Goal: Task Accomplishment & Management: Manage account settings

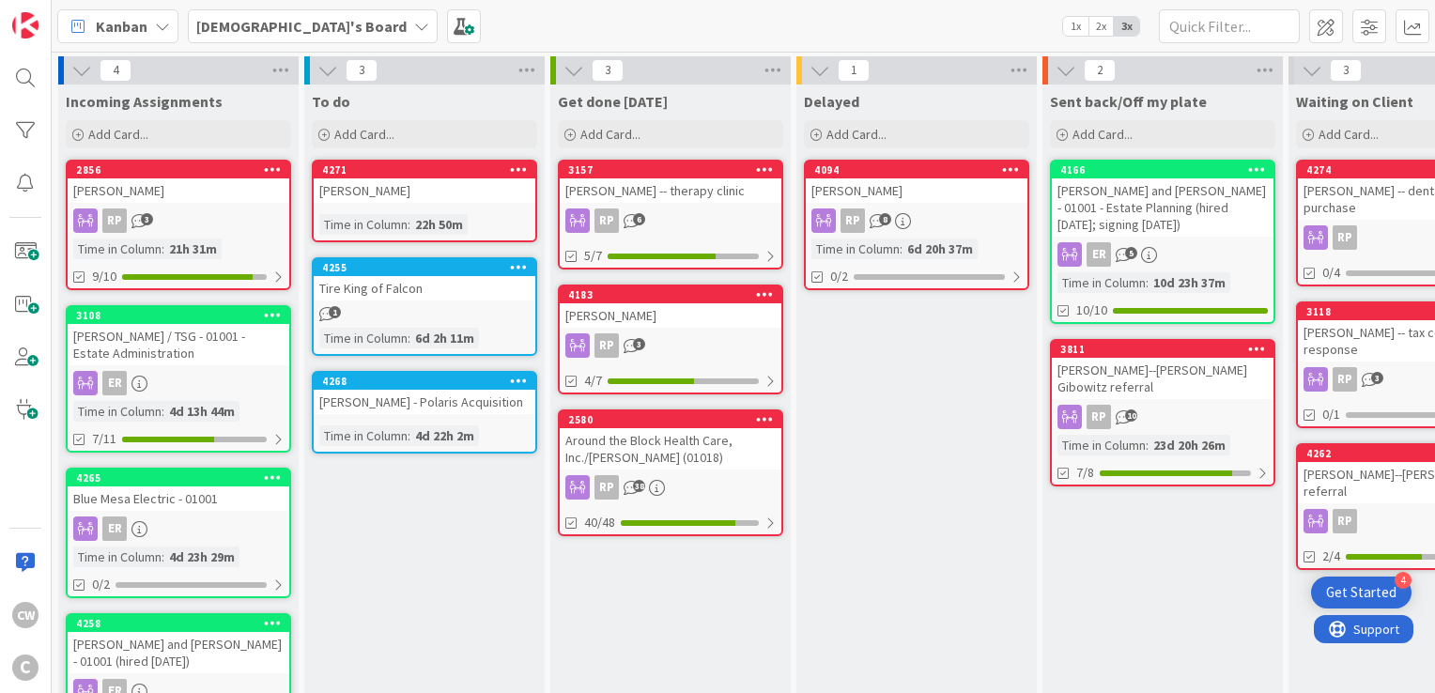
click at [1368, 201] on div "[PERSON_NAME] -- dental practice purchase" at bounding box center [1409, 198] width 222 height 41
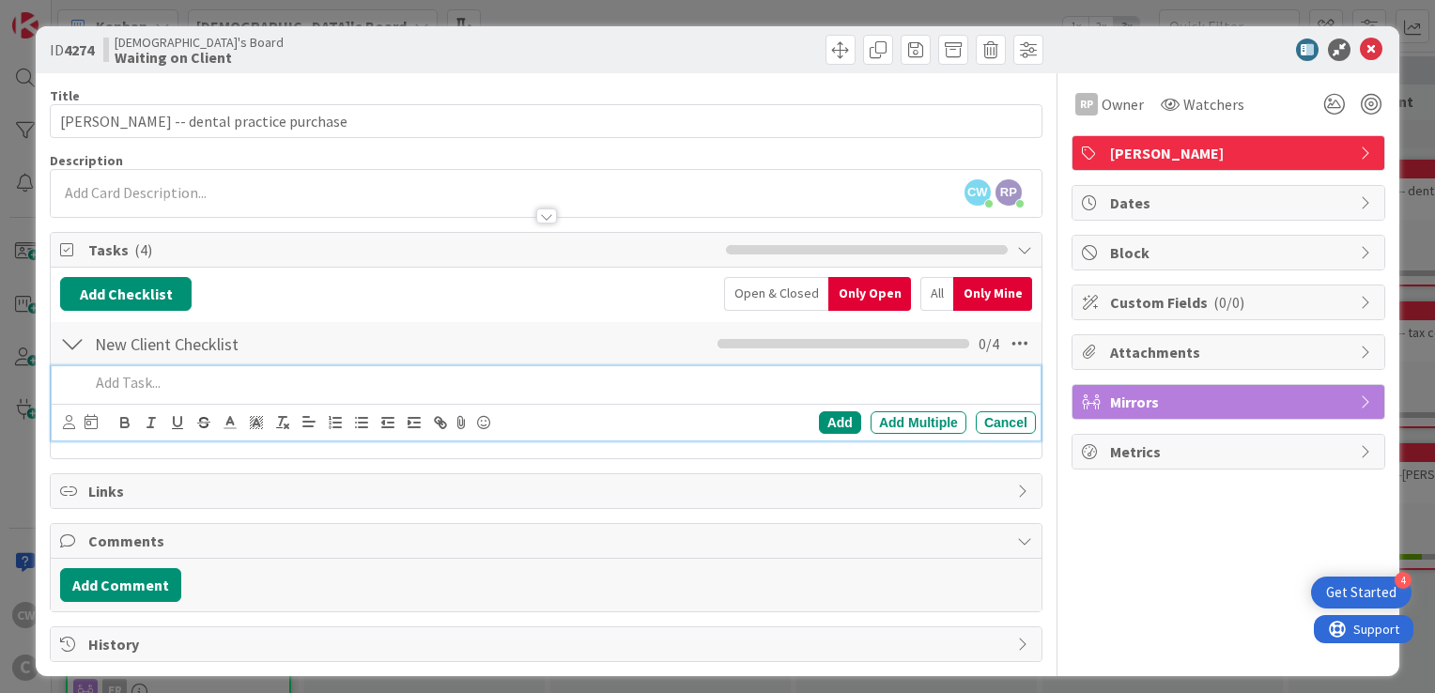
click at [134, 385] on p at bounding box center [558, 383] width 939 height 22
click at [523, 302] on div "Add Checklist Open & Closed Only Open All Only Mine" at bounding box center [546, 294] width 972 height 34
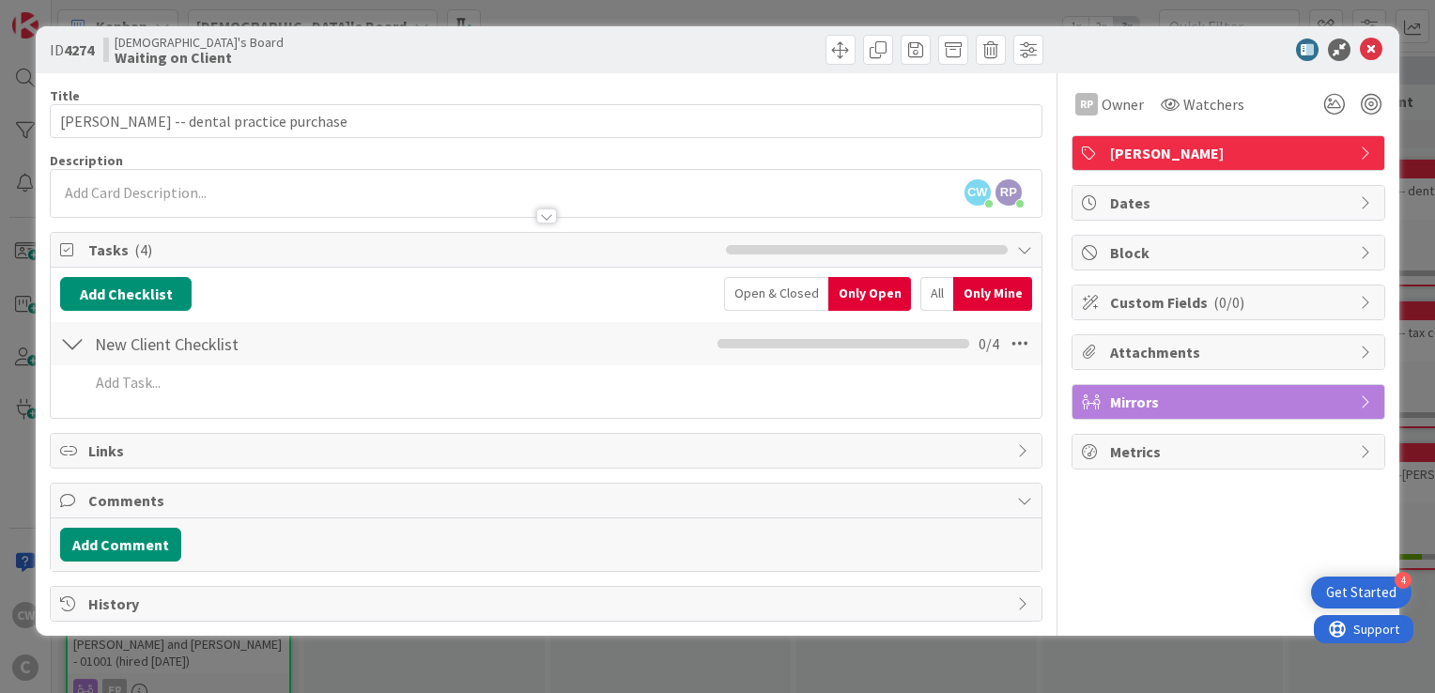
click at [139, 250] on span "( 4 )" at bounding box center [143, 249] width 18 height 19
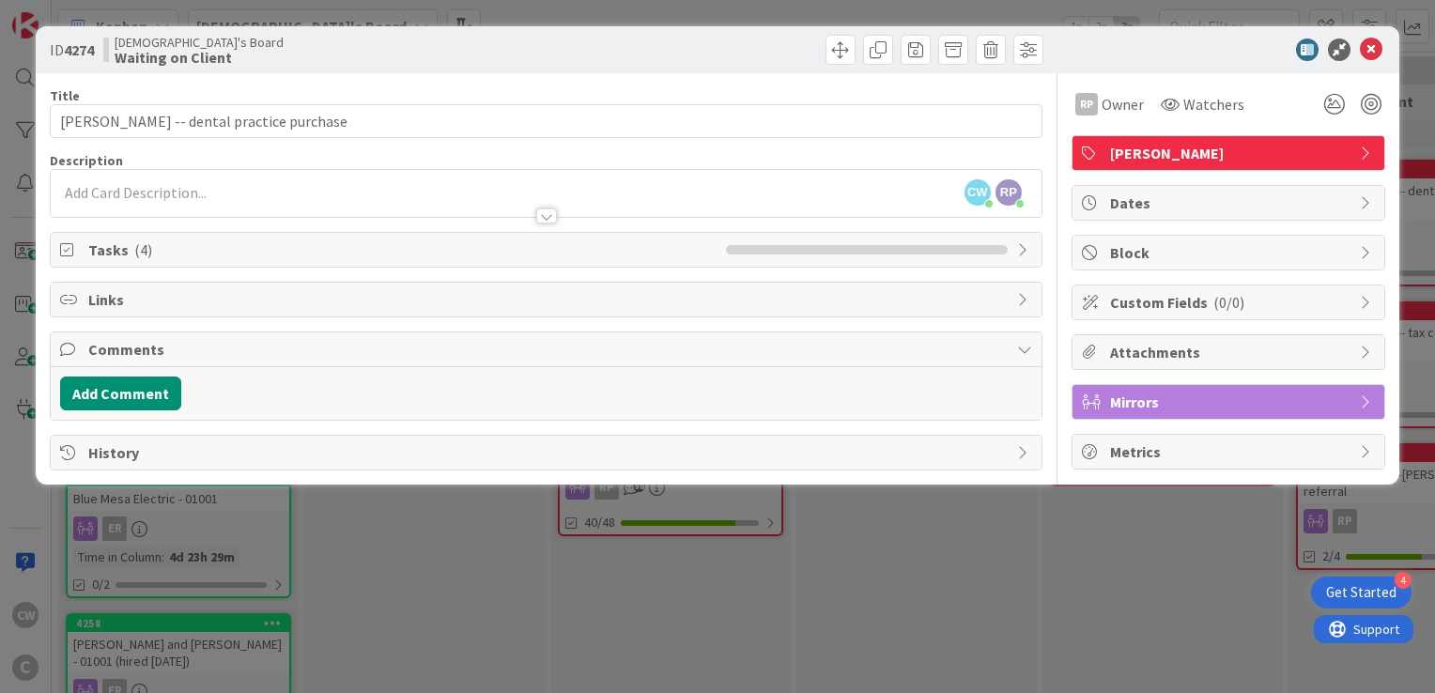
click at [139, 250] on span "( 4 )" at bounding box center [143, 249] width 18 height 19
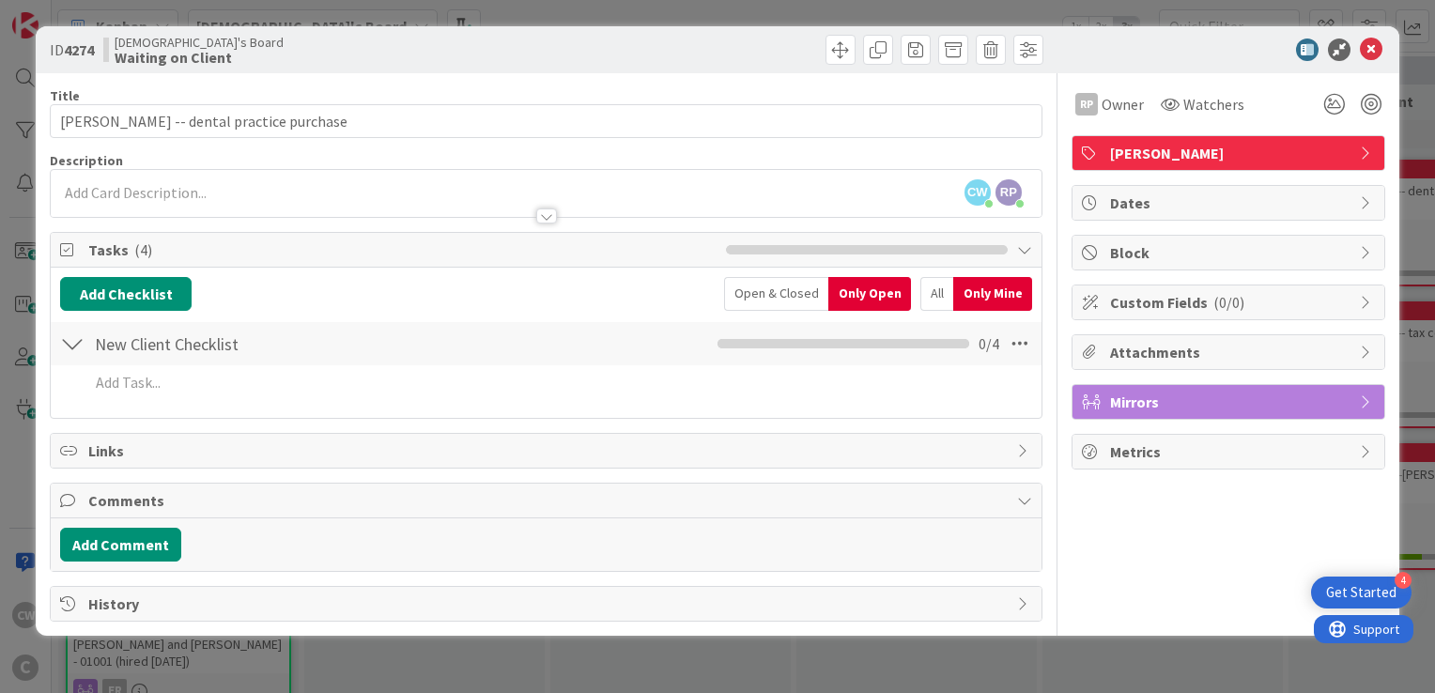
click at [72, 351] on div at bounding box center [72, 344] width 24 height 34
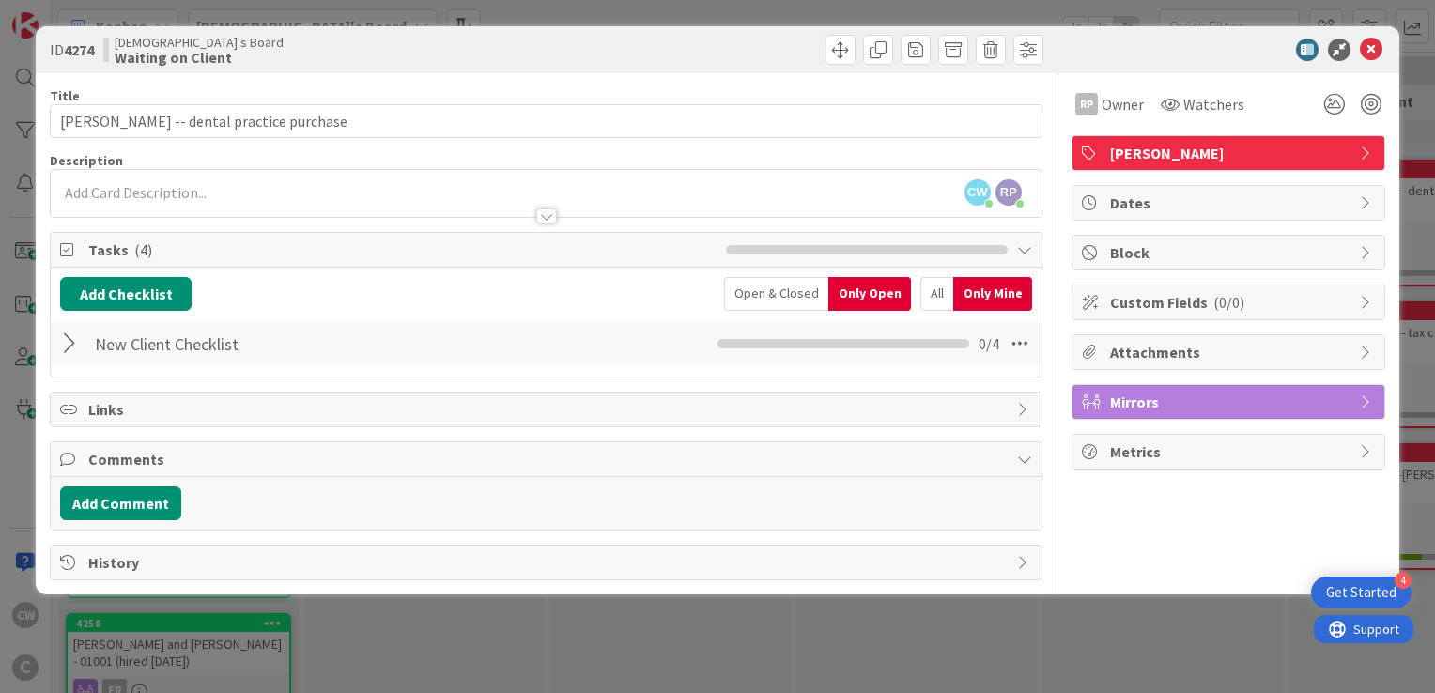
click at [72, 351] on div at bounding box center [72, 344] width 24 height 34
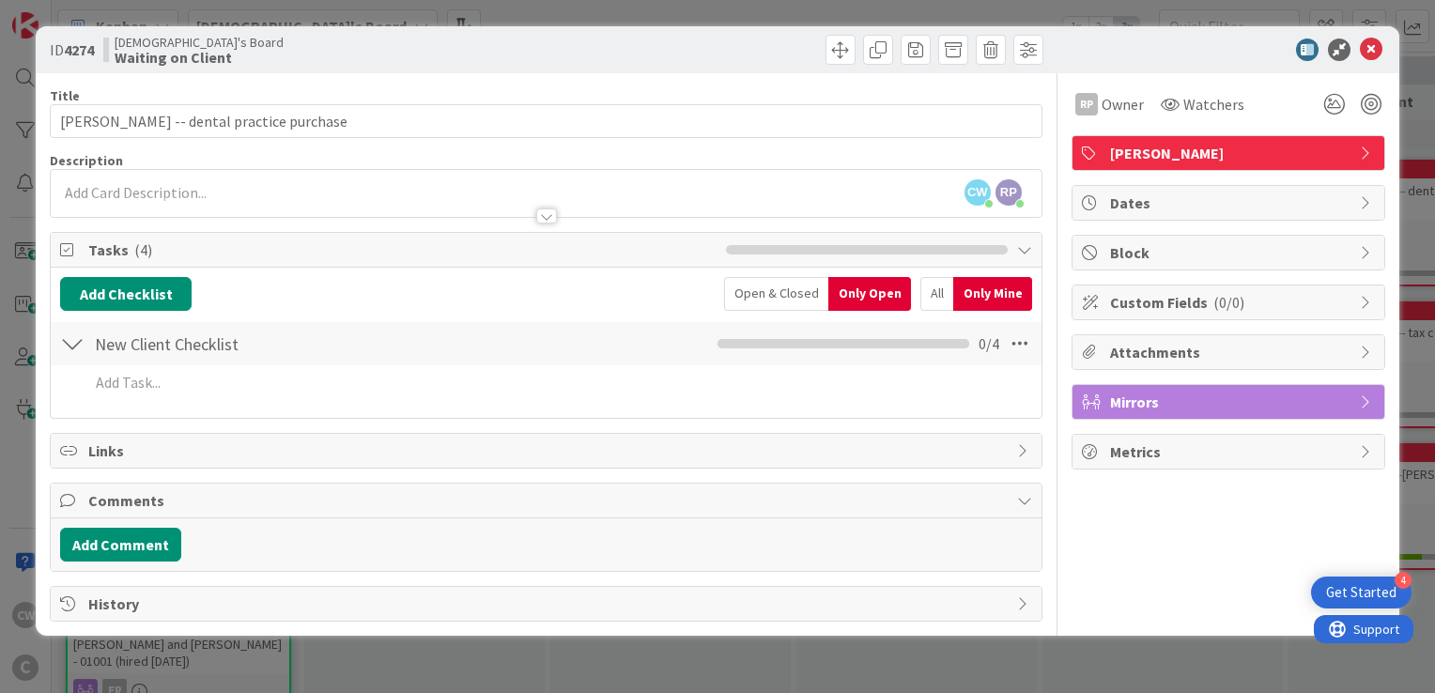
click at [72, 351] on div at bounding box center [72, 344] width 24 height 34
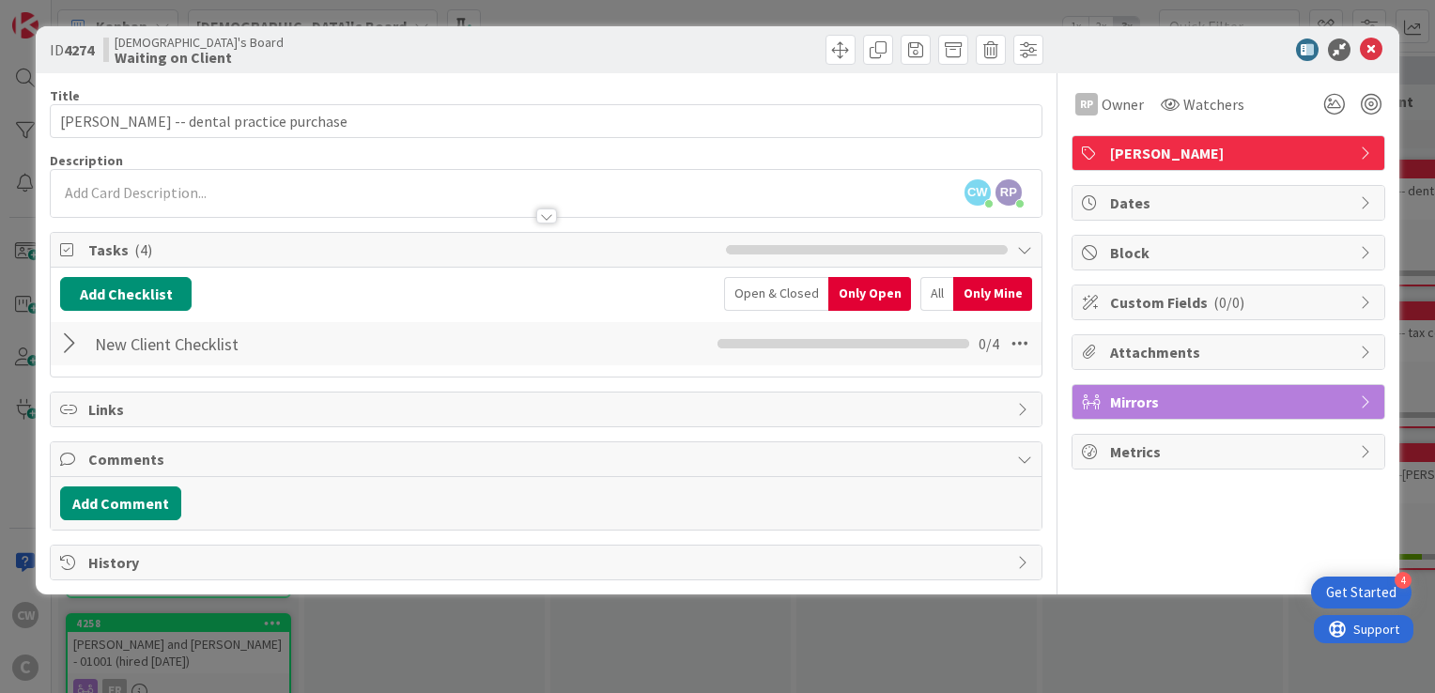
click at [72, 351] on div at bounding box center [72, 344] width 24 height 34
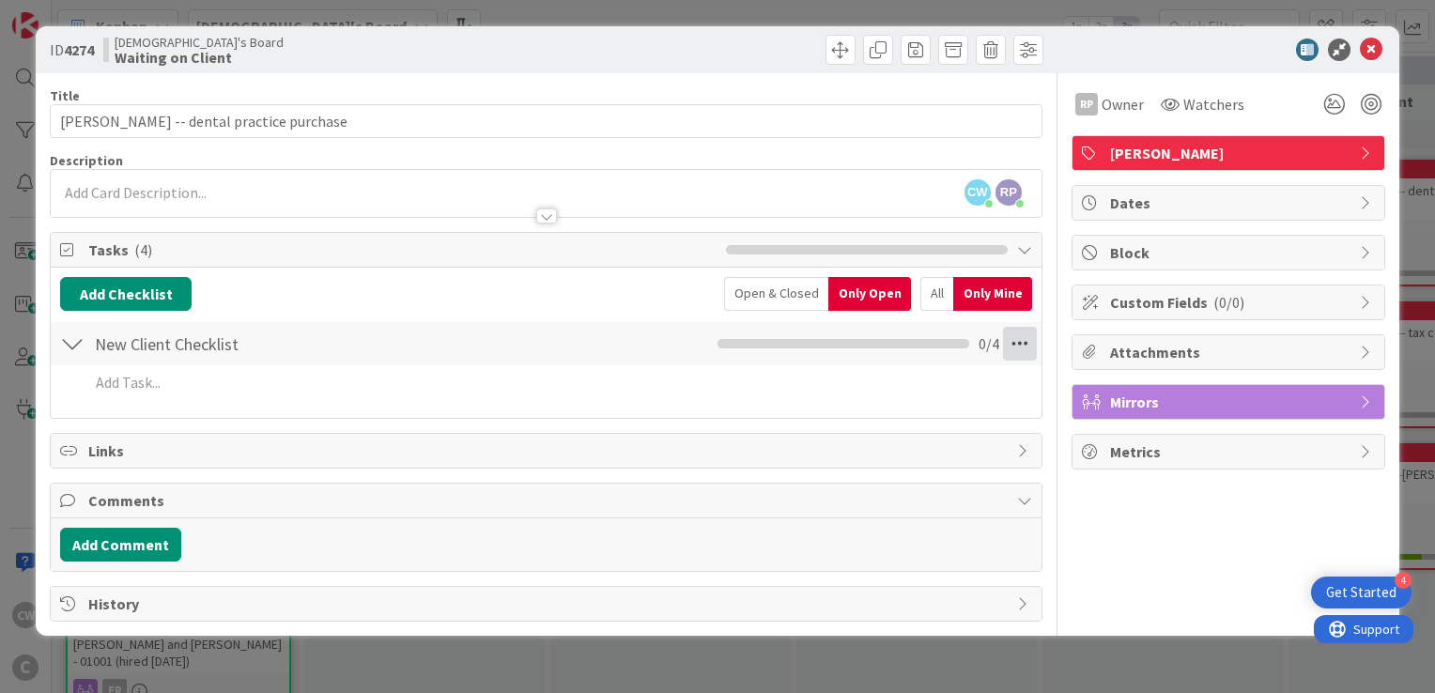
click at [1022, 340] on icon at bounding box center [1020, 344] width 34 height 34
click at [1022, 339] on icon at bounding box center [1020, 344] width 34 height 34
click at [1007, 347] on icon at bounding box center [1020, 344] width 34 height 34
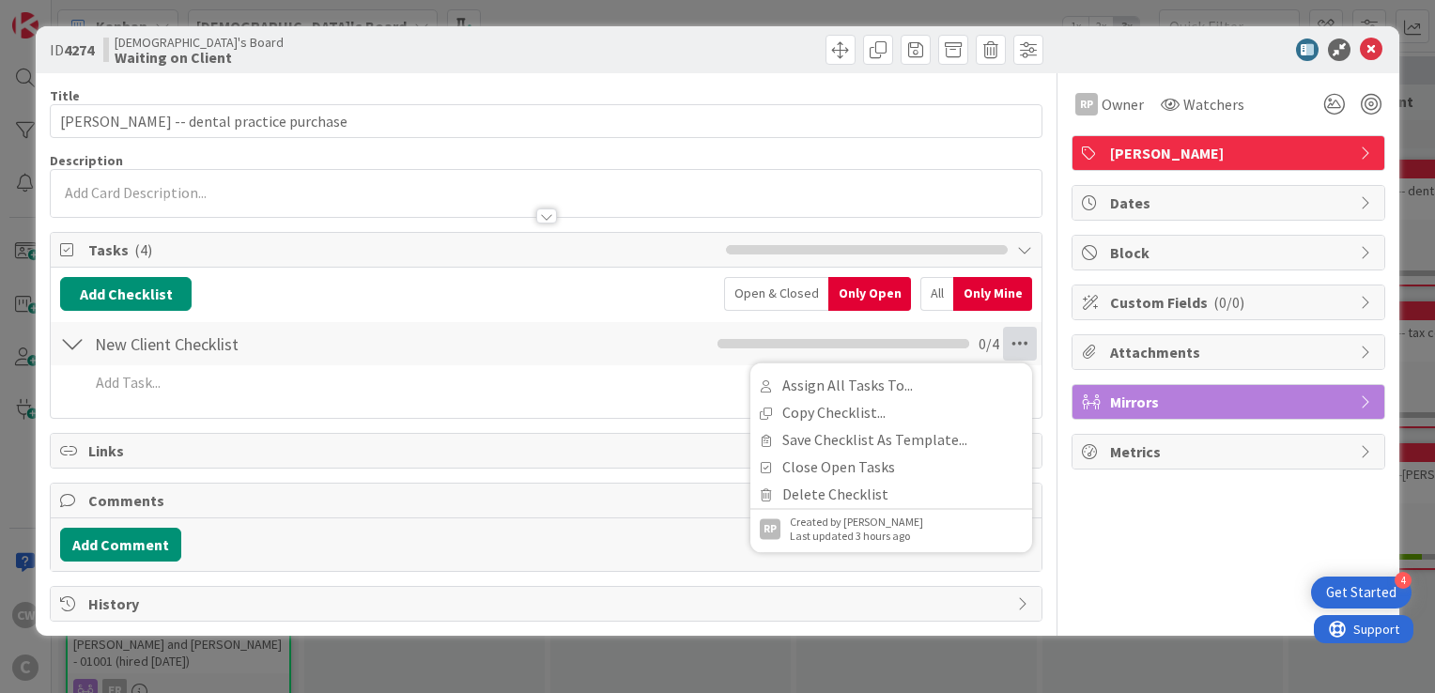
click at [765, 295] on div "Open & Closed" at bounding box center [776, 294] width 104 height 34
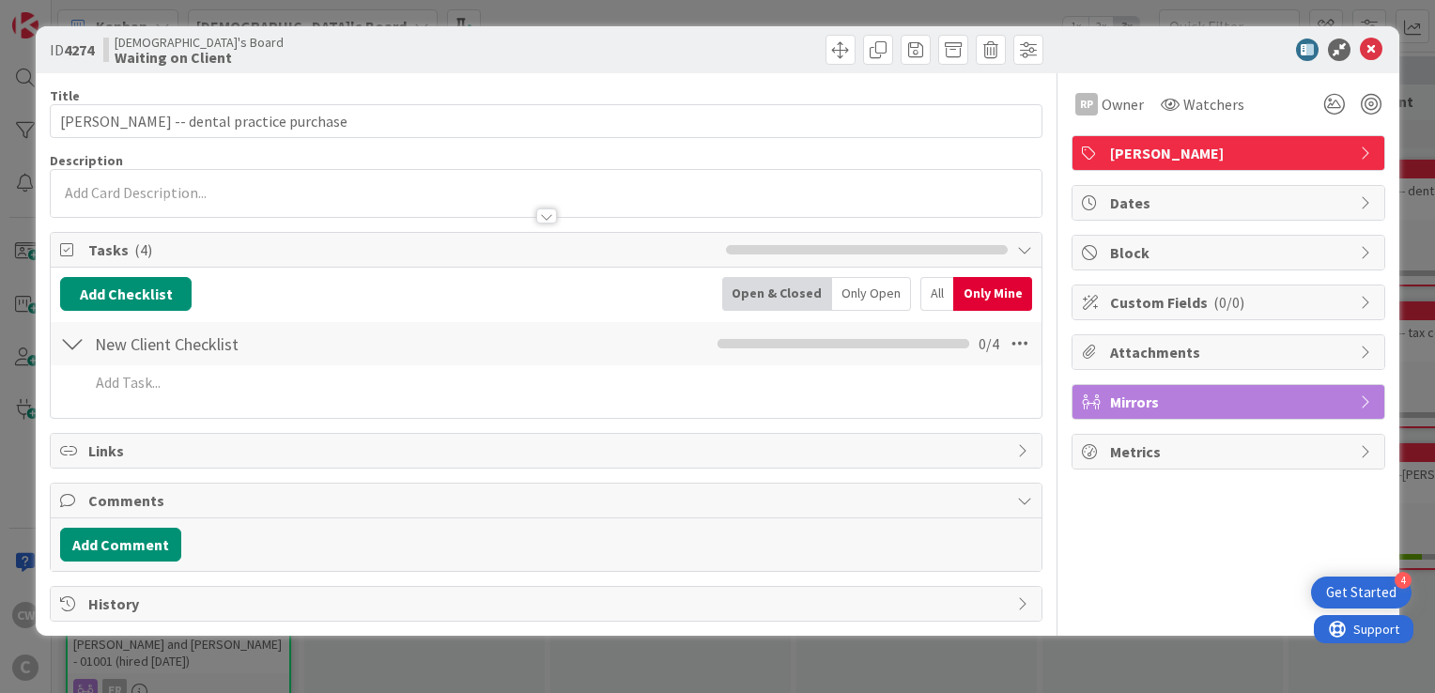
click at [927, 287] on div "All" at bounding box center [936, 294] width 33 height 34
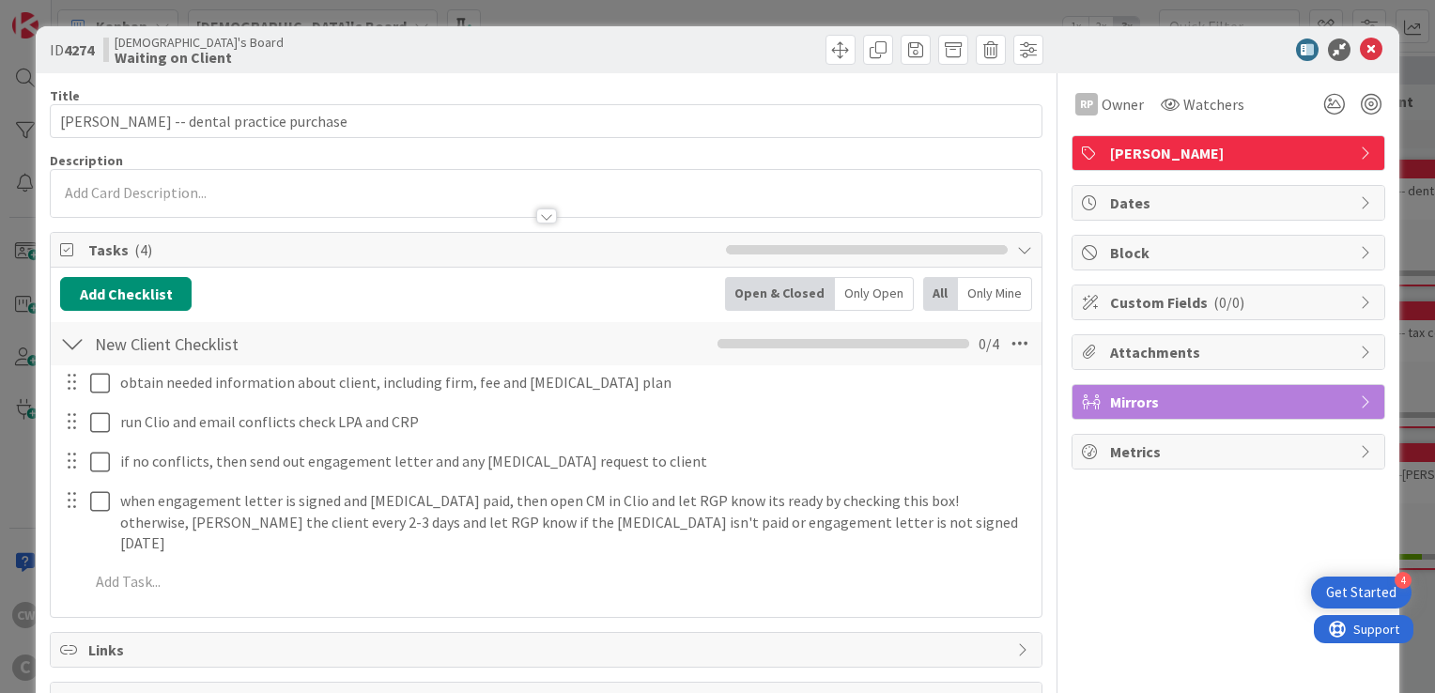
click at [966, 277] on div "Only Mine" at bounding box center [995, 294] width 74 height 34
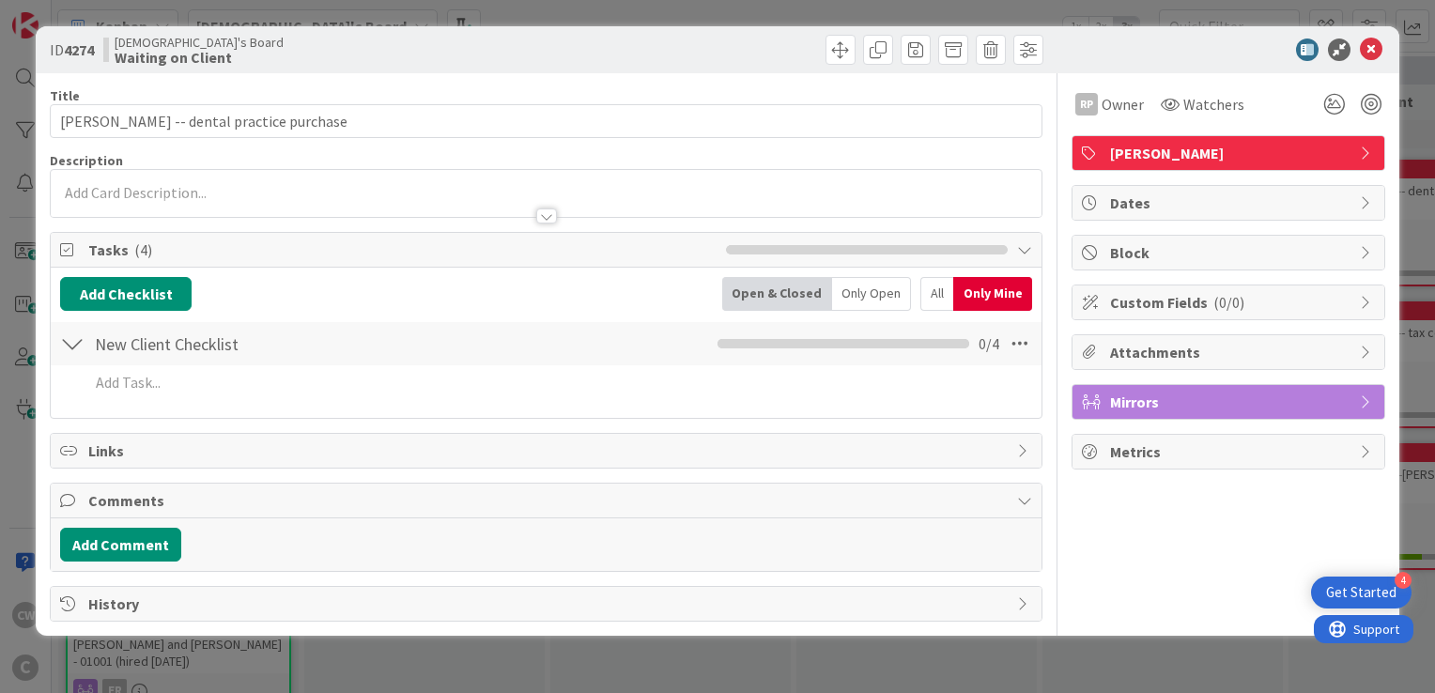
click at [970, 282] on div "Only Mine" at bounding box center [992, 294] width 79 height 34
click at [976, 286] on div "Only Mine" at bounding box center [992, 294] width 79 height 34
click at [933, 295] on div "All" at bounding box center [936, 294] width 33 height 34
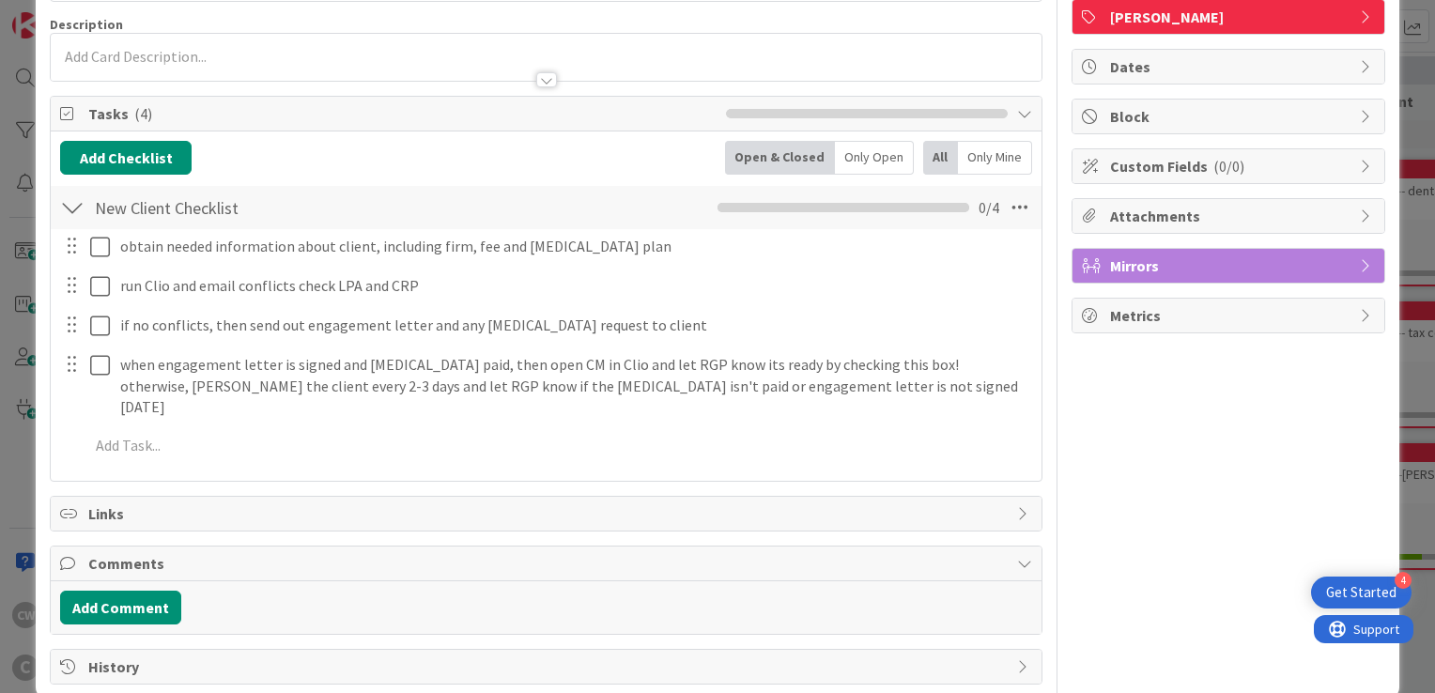
scroll to position [143, 0]
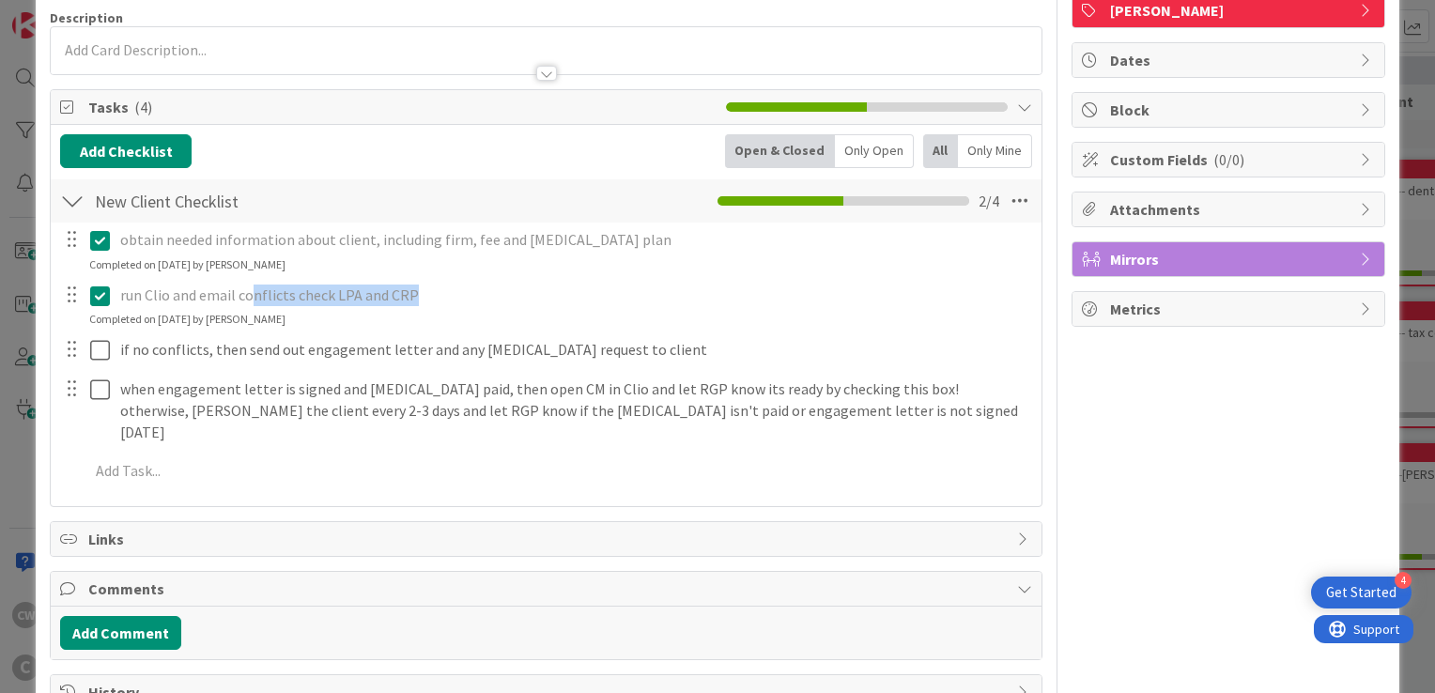
drag, startPoint x: 409, startPoint y: 293, endPoint x: 249, endPoint y: 291, distance: 159.7
click at [249, 291] on p "run Clio and email conflicts check LPA and CRP" at bounding box center [574, 296] width 908 height 22
drag, startPoint x: 249, startPoint y: 291, endPoint x: 385, endPoint y: 295, distance: 136.2
click at [385, 295] on p "run Clio and email conflicts check LPA and CRP" at bounding box center [574, 296] width 908 height 22
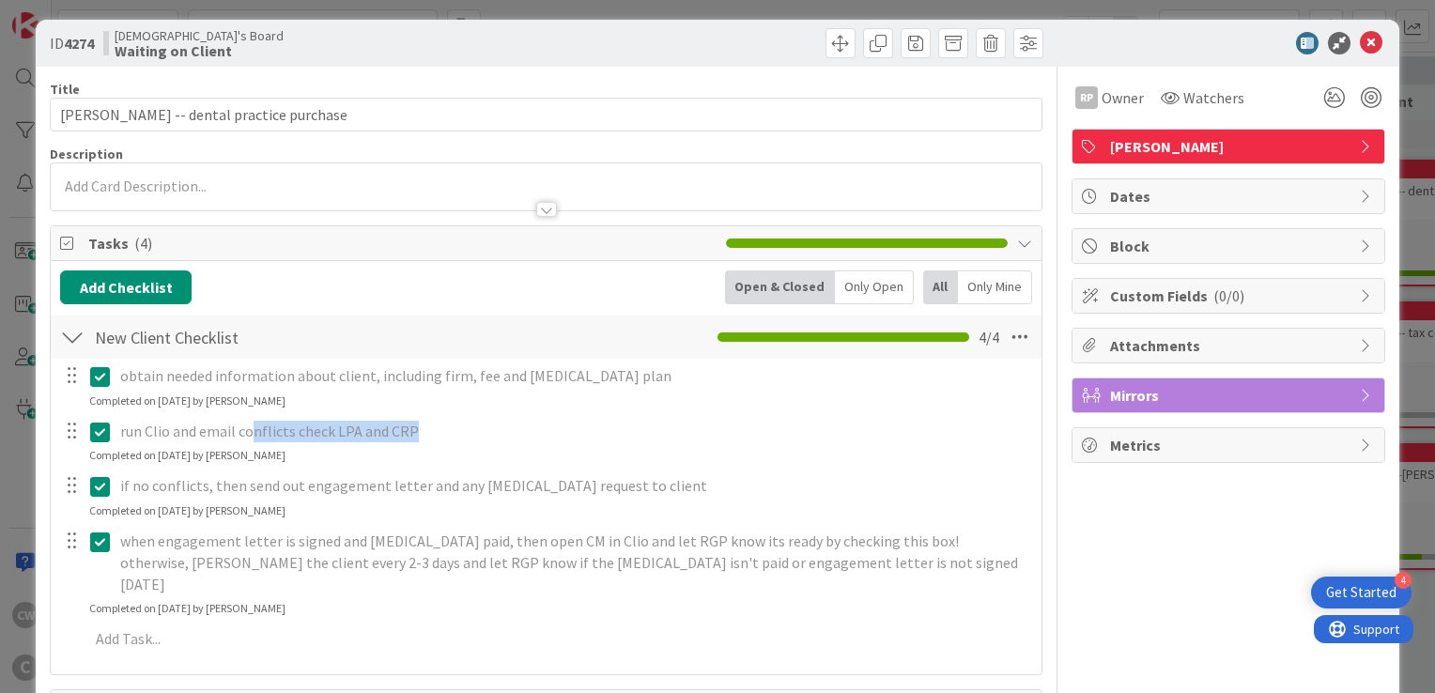
scroll to position [0, 0]
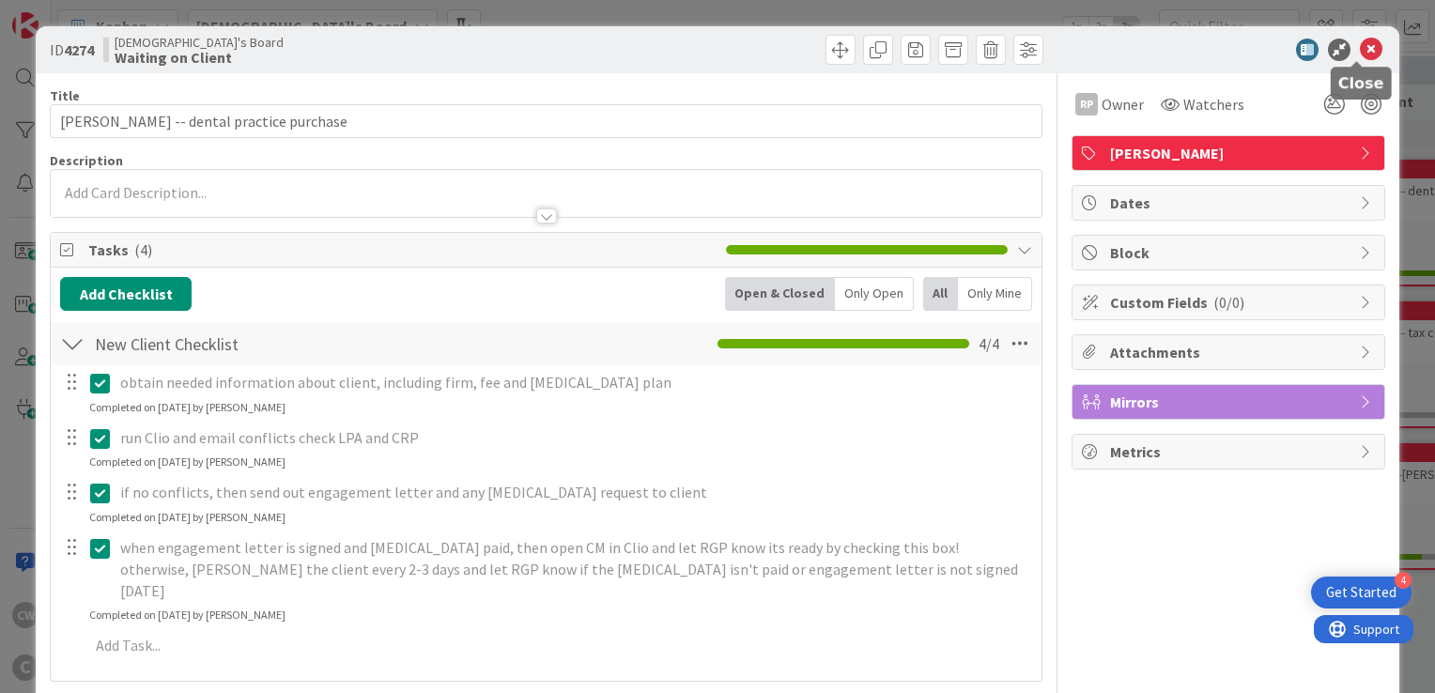
click at [1360, 50] on icon at bounding box center [1371, 50] width 23 height 23
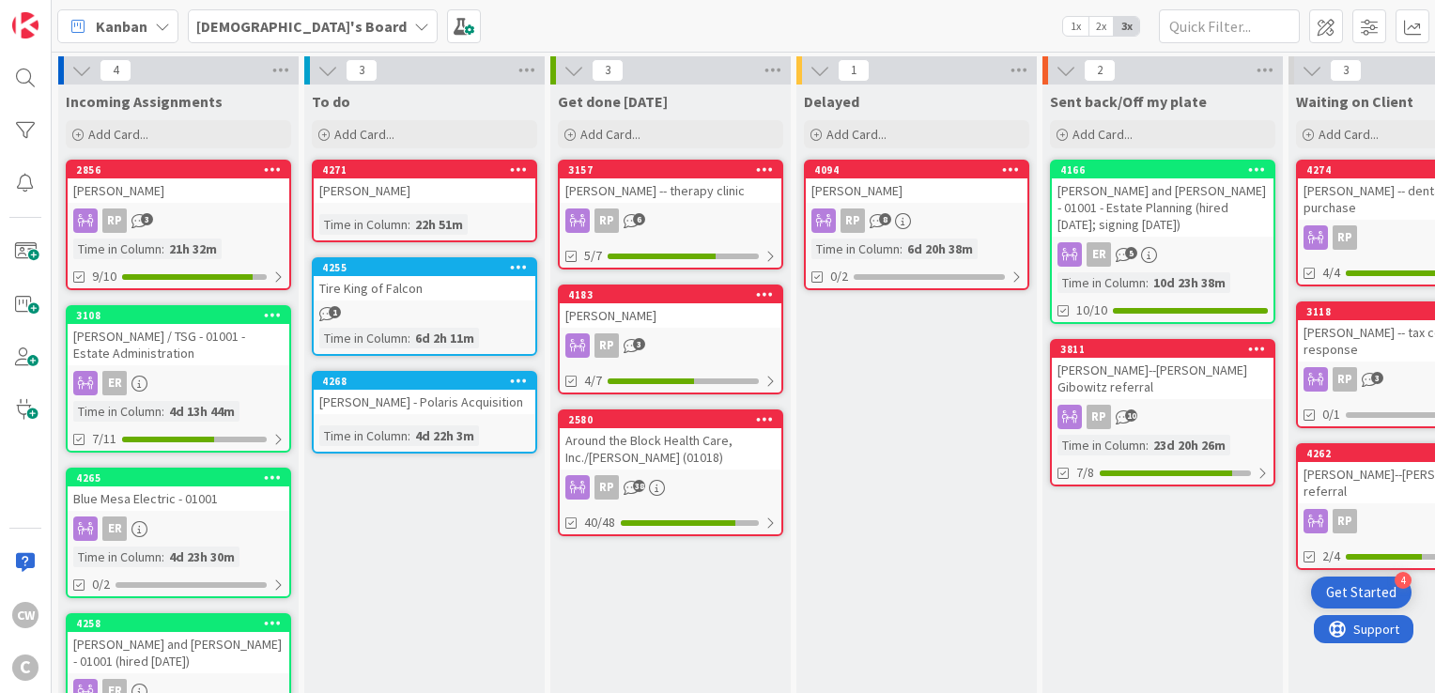
click at [1380, 463] on div "[PERSON_NAME]--[PERSON_NAME] referral" at bounding box center [1409, 482] width 222 height 41
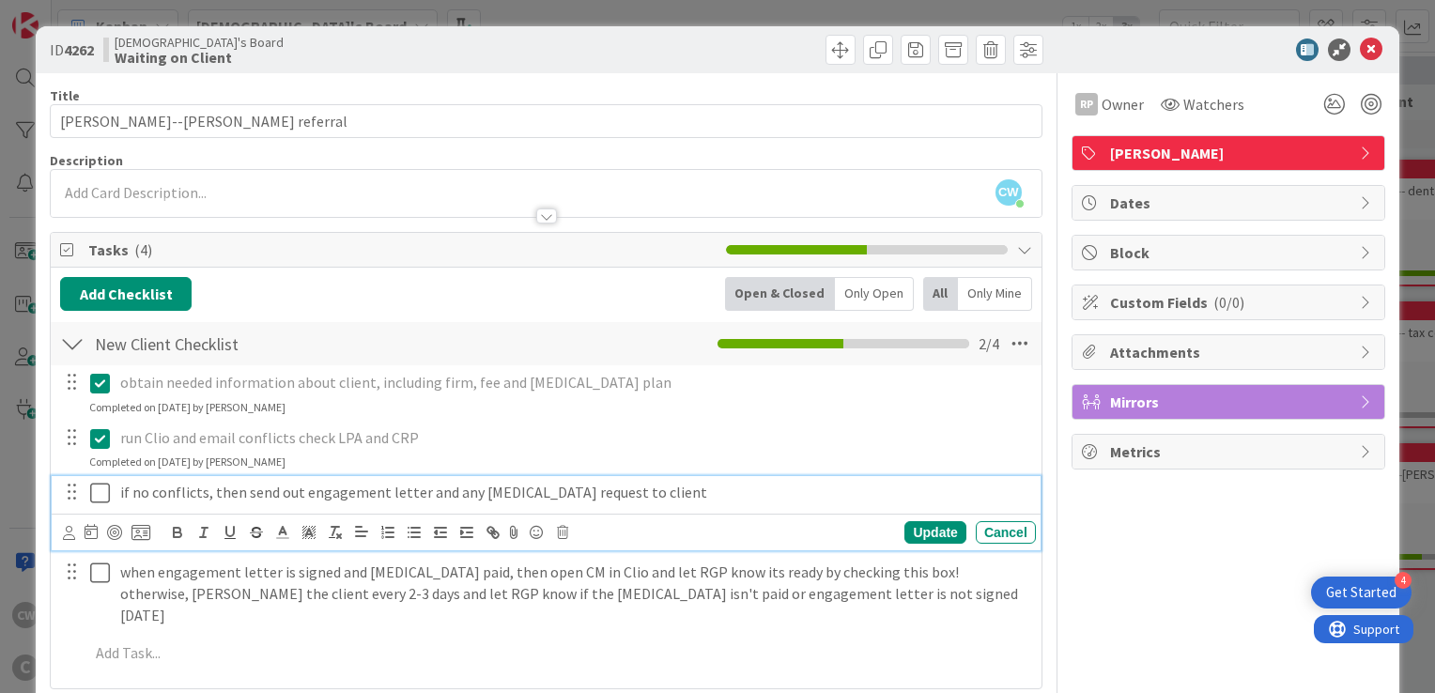
click at [102, 493] on icon at bounding box center [100, 493] width 20 height 23
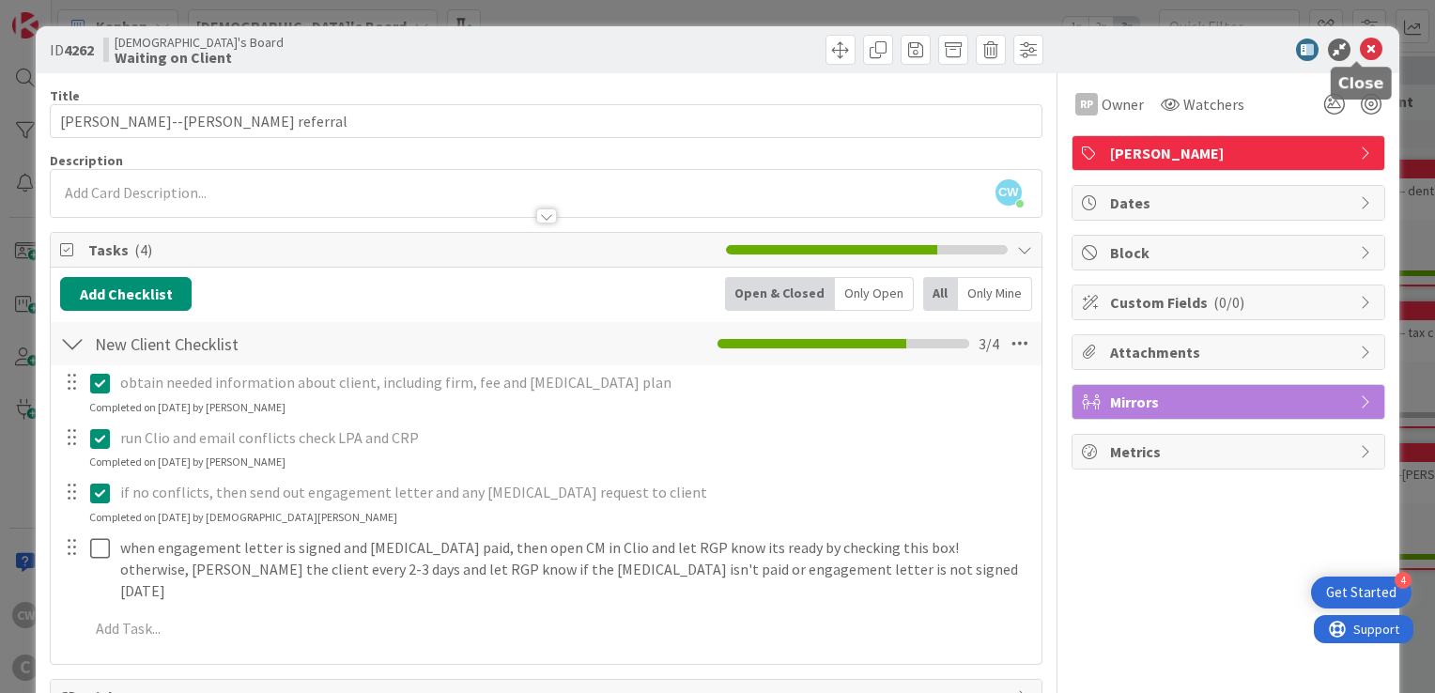
click at [1360, 52] on icon at bounding box center [1371, 50] width 23 height 23
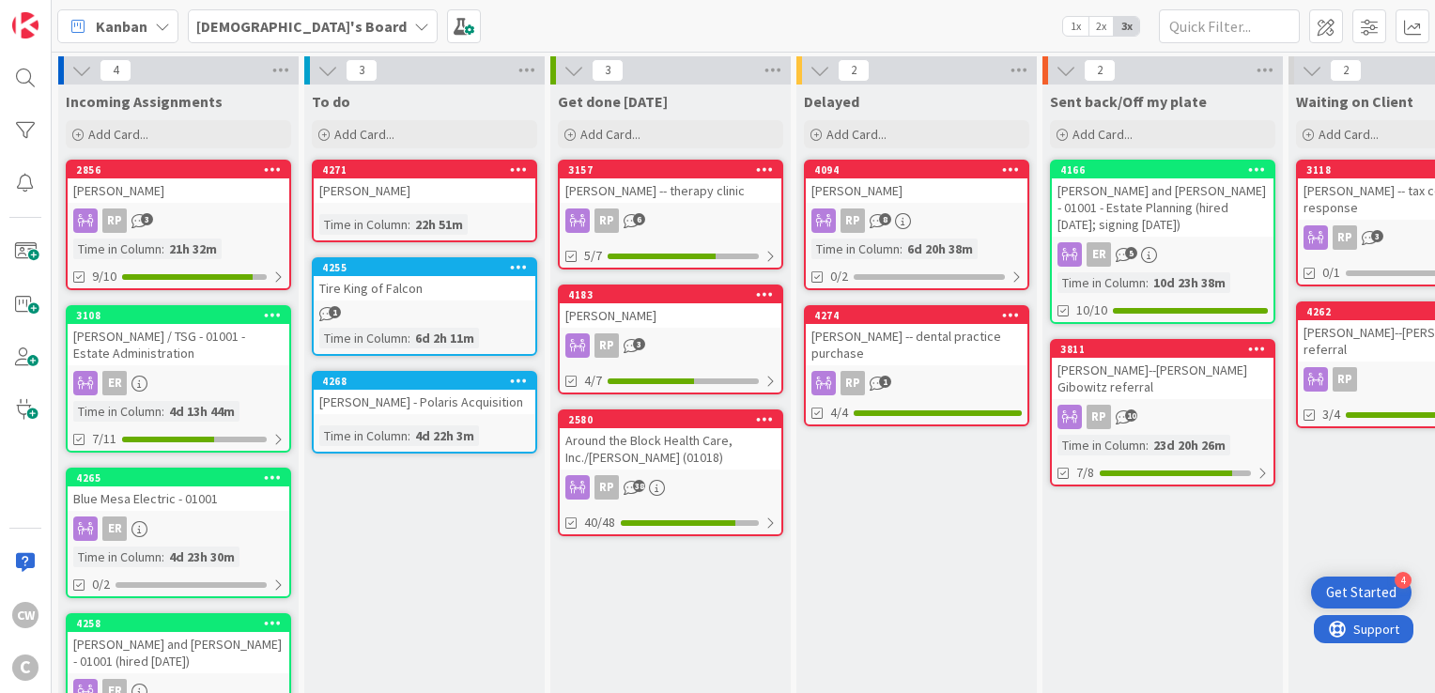
click at [223, 183] on div "[PERSON_NAME]" at bounding box center [179, 190] width 222 height 24
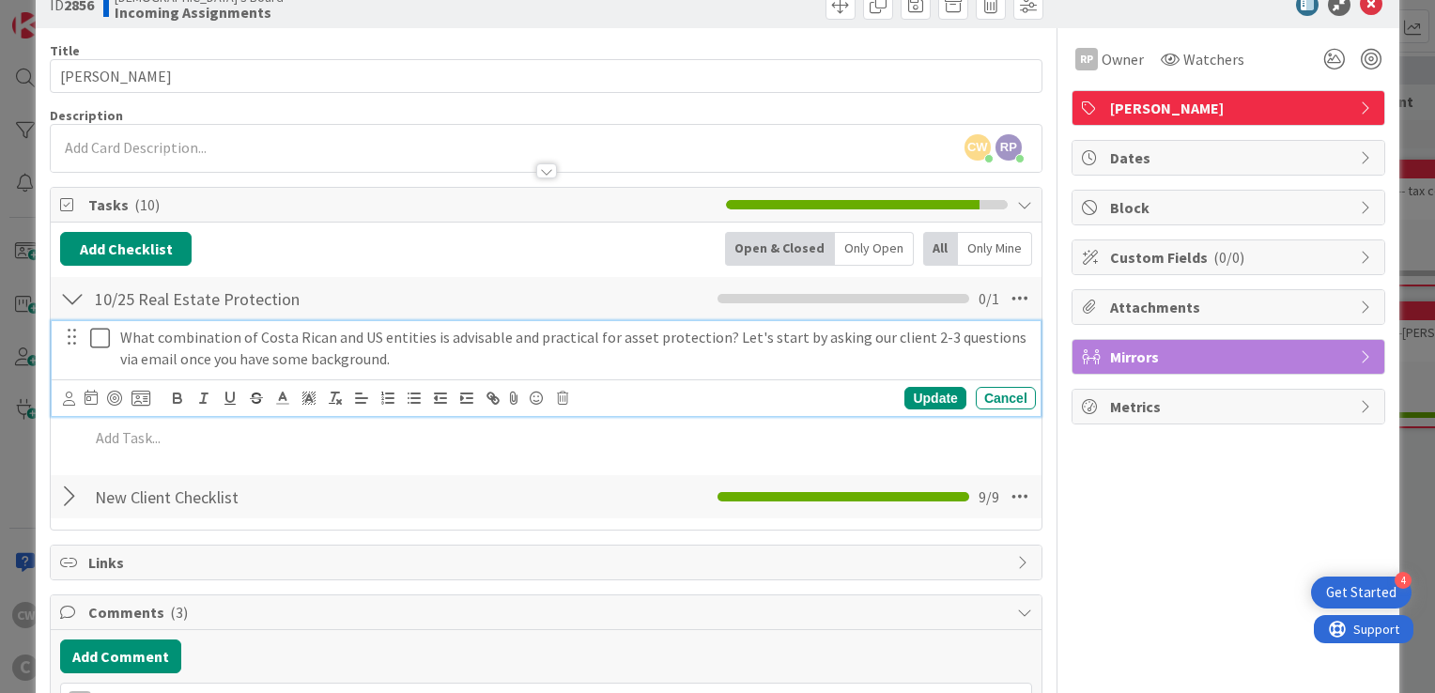
click at [371, 363] on p "What combination of Costa Rican and US entities is advisable and practical for …" at bounding box center [574, 348] width 908 height 42
click at [246, 455] on div "What combination of Costa Rican and US entities is advisable and practical for …" at bounding box center [546, 391] width 972 height 142
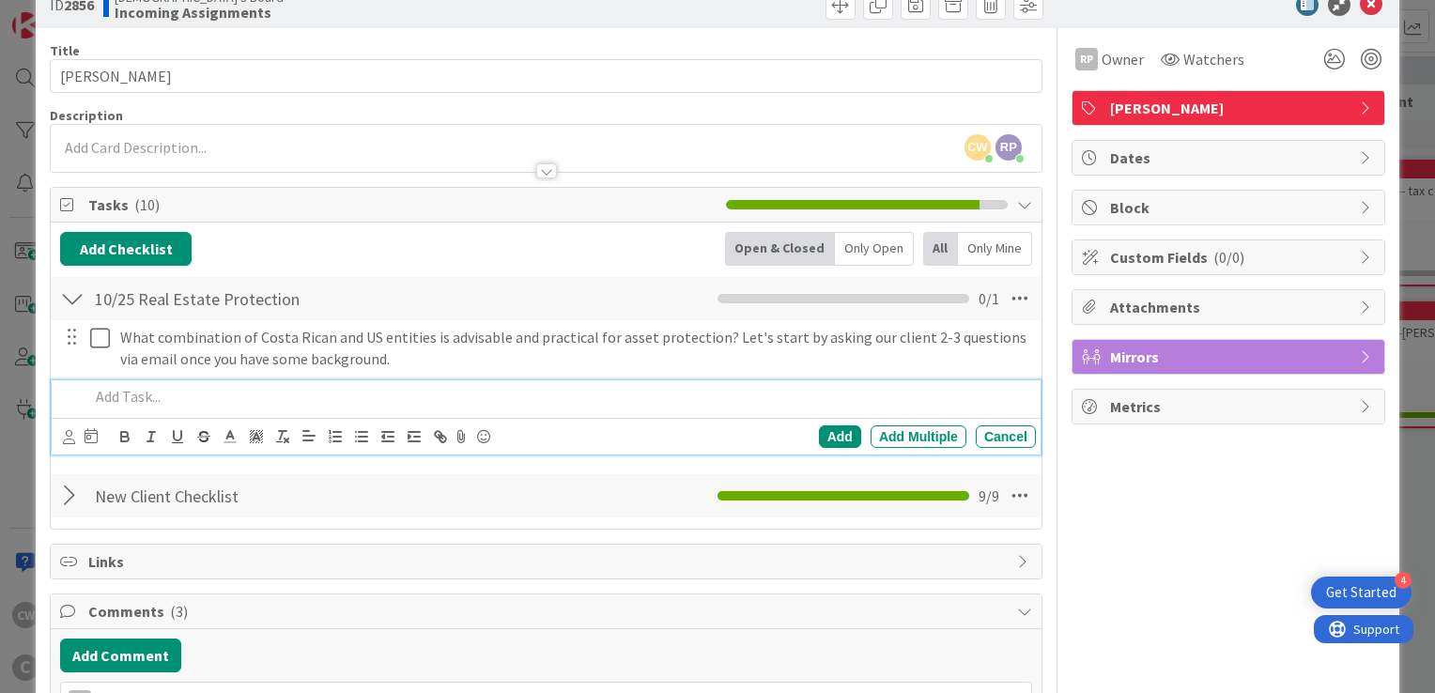
click at [116, 393] on p at bounding box center [558, 397] width 939 height 22
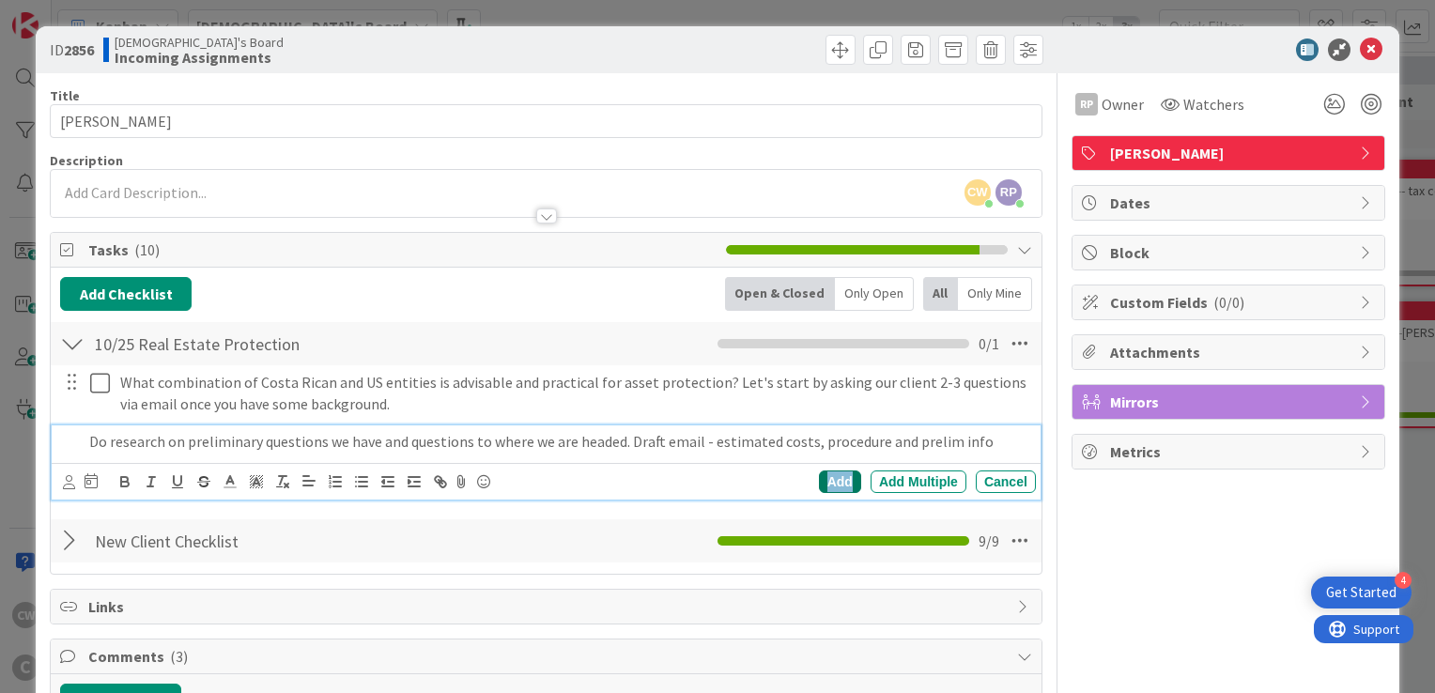
click at [823, 482] on div "Add" at bounding box center [840, 482] width 42 height 23
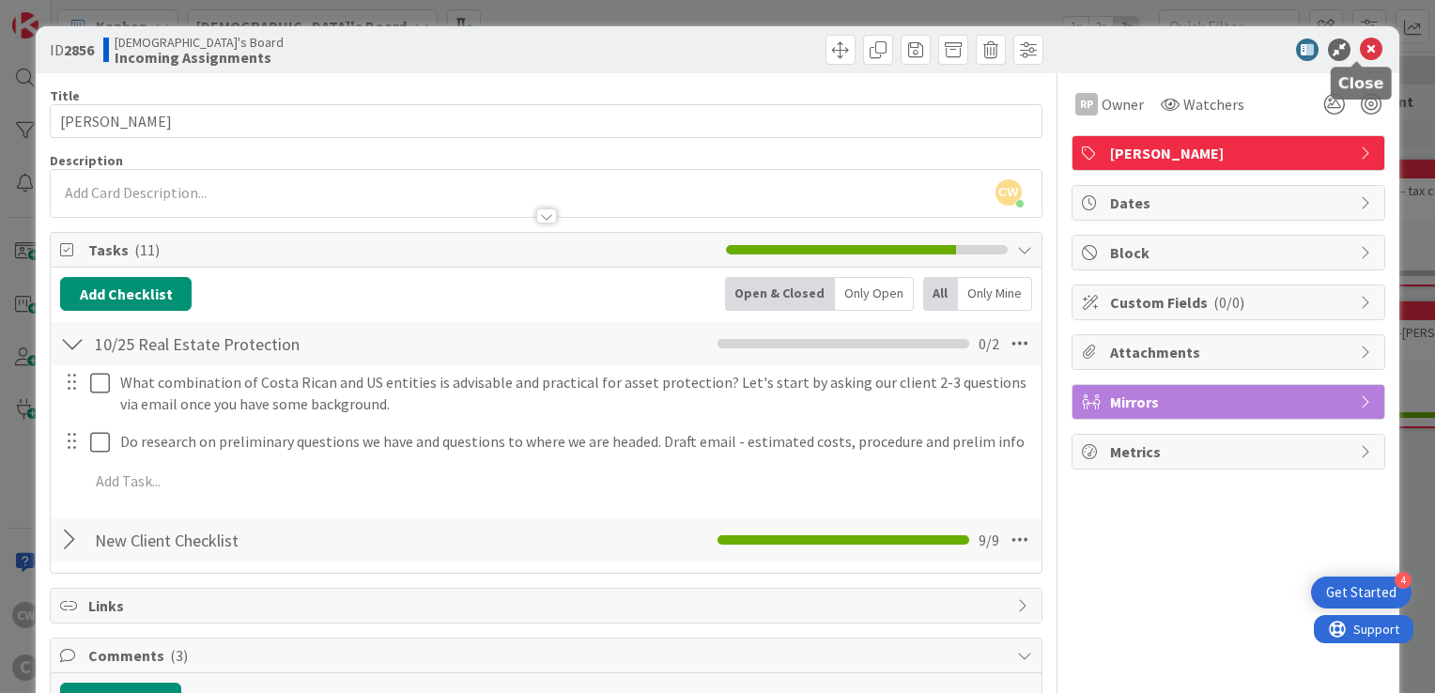
click at [1360, 53] on icon at bounding box center [1371, 50] width 23 height 23
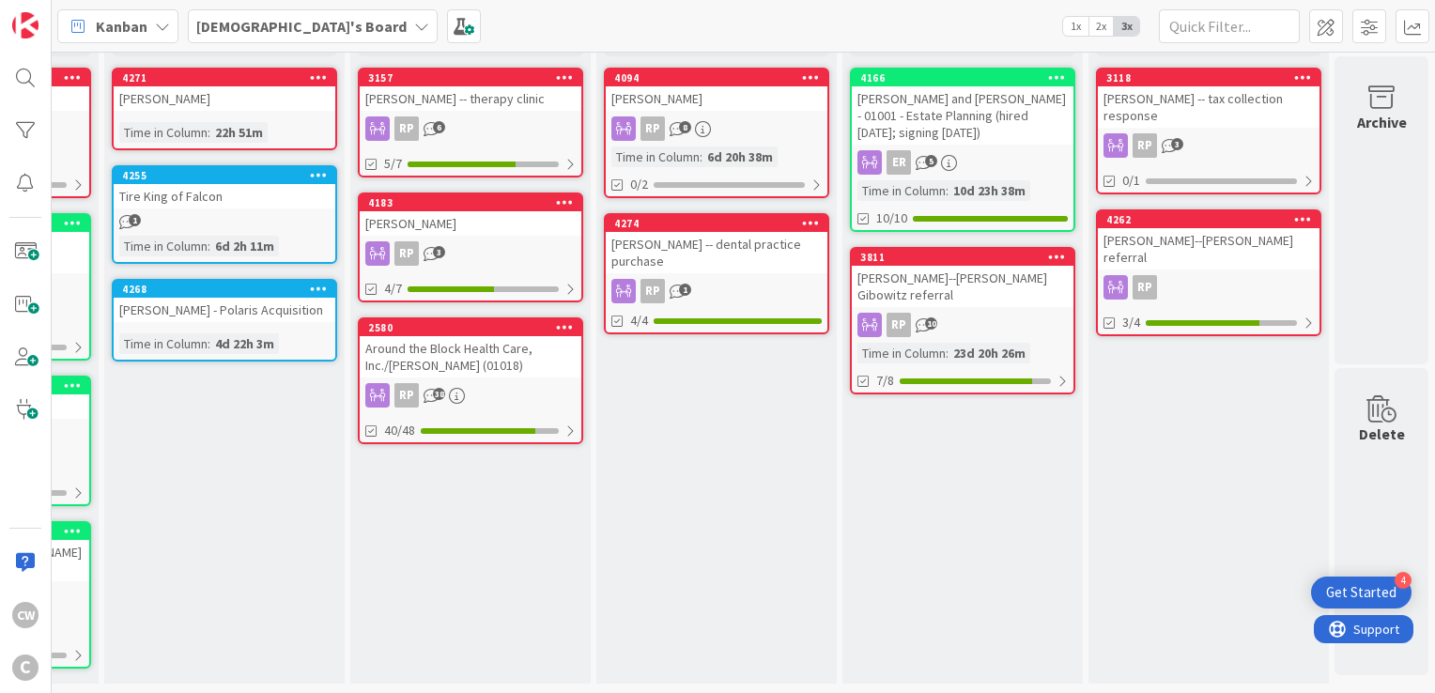
scroll to position [101, 0]
